Goal: Navigation & Orientation: Go to known website

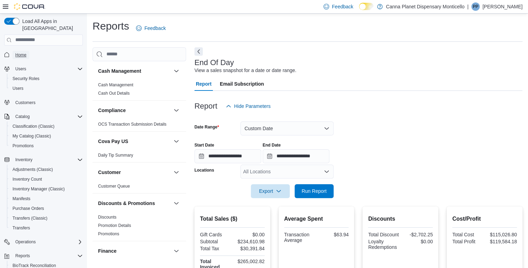
click at [17, 52] on span "Home" at bounding box center [20, 55] width 11 height 6
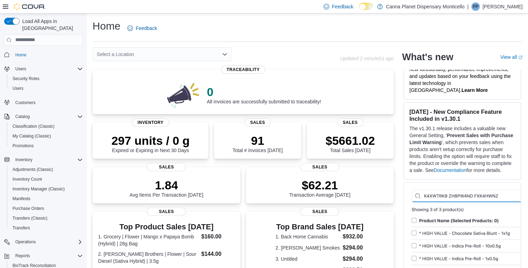
scroll to position [306, 0]
